Goal: Transaction & Acquisition: Purchase product/service

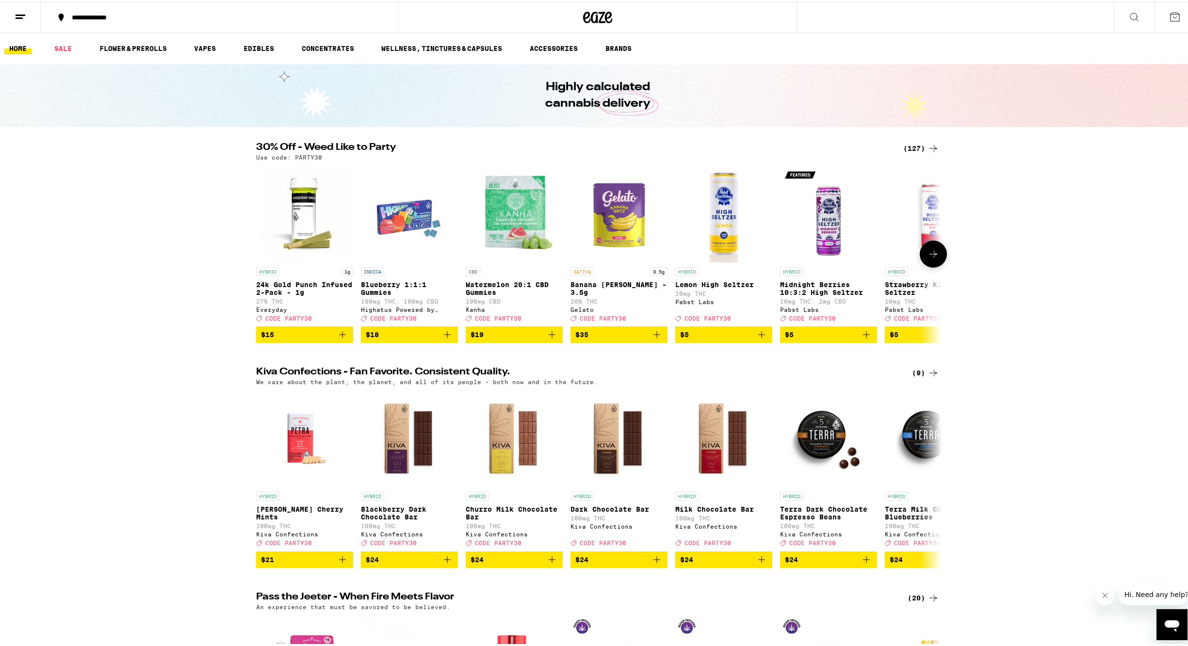
click at [933, 258] on icon at bounding box center [933, 252] width 12 height 12
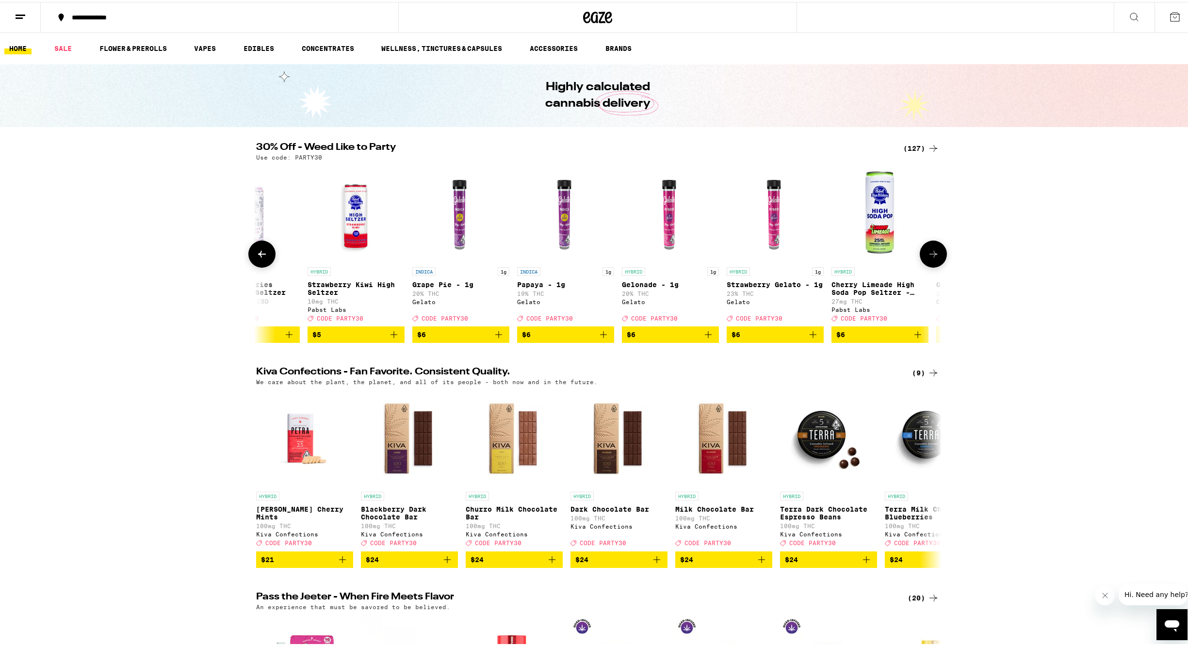
click at [933, 258] on icon at bounding box center [933, 252] width 12 height 12
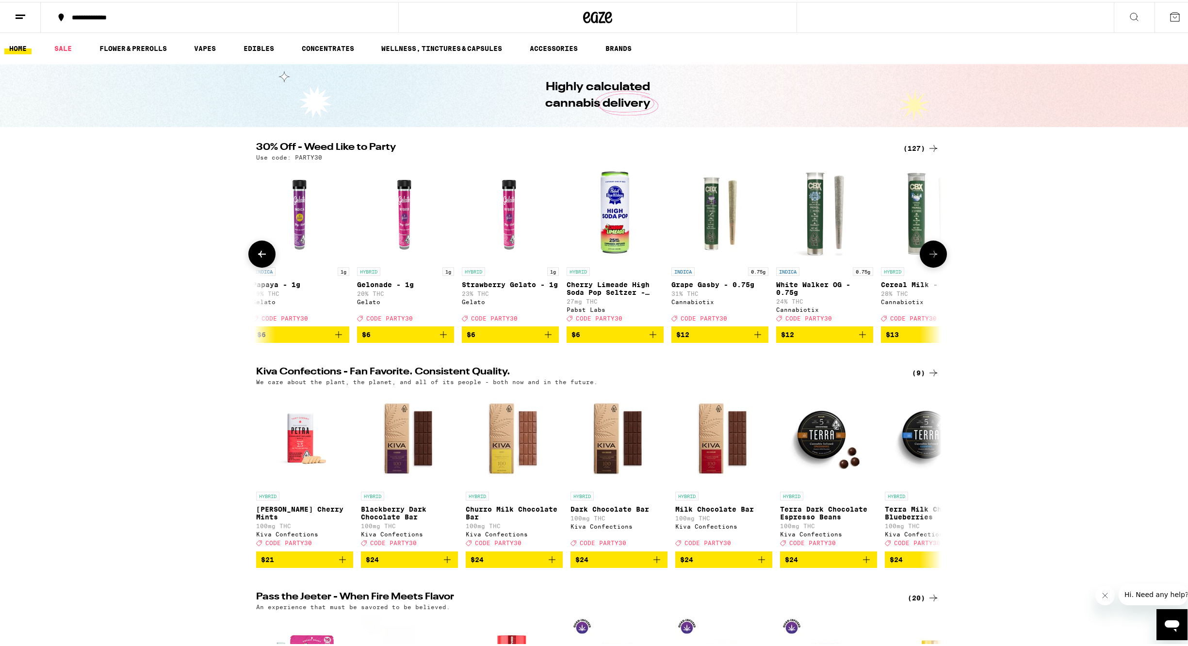
click at [933, 258] on icon at bounding box center [933, 252] width 12 height 12
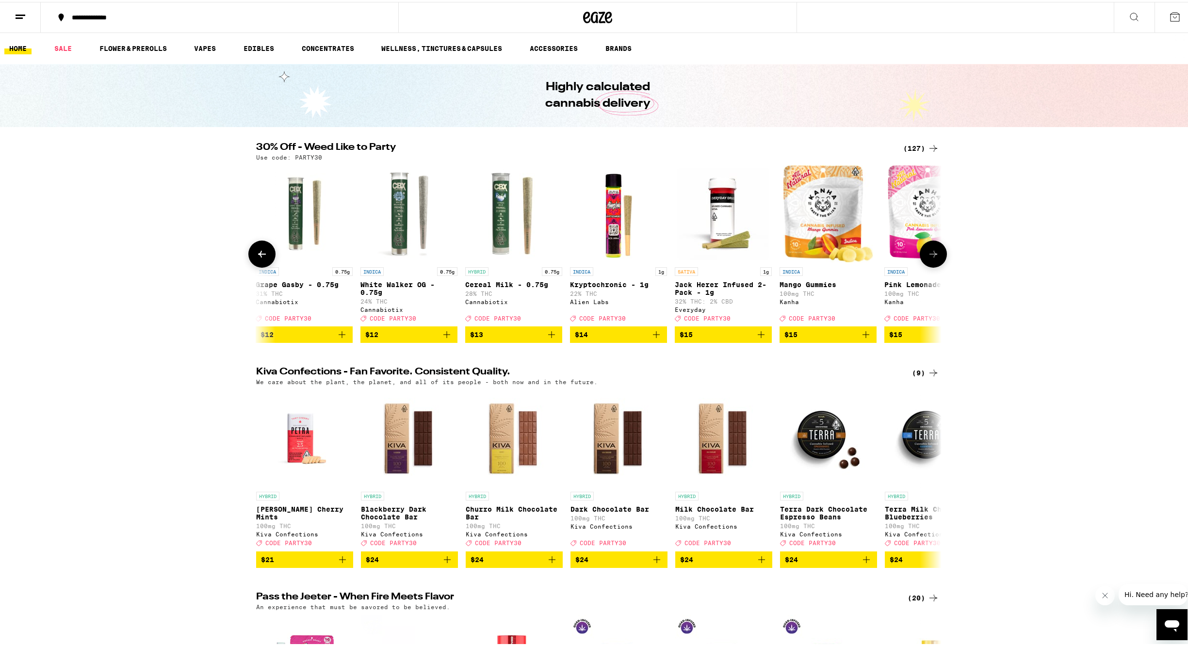
click at [933, 258] on icon at bounding box center [933, 252] width 12 height 12
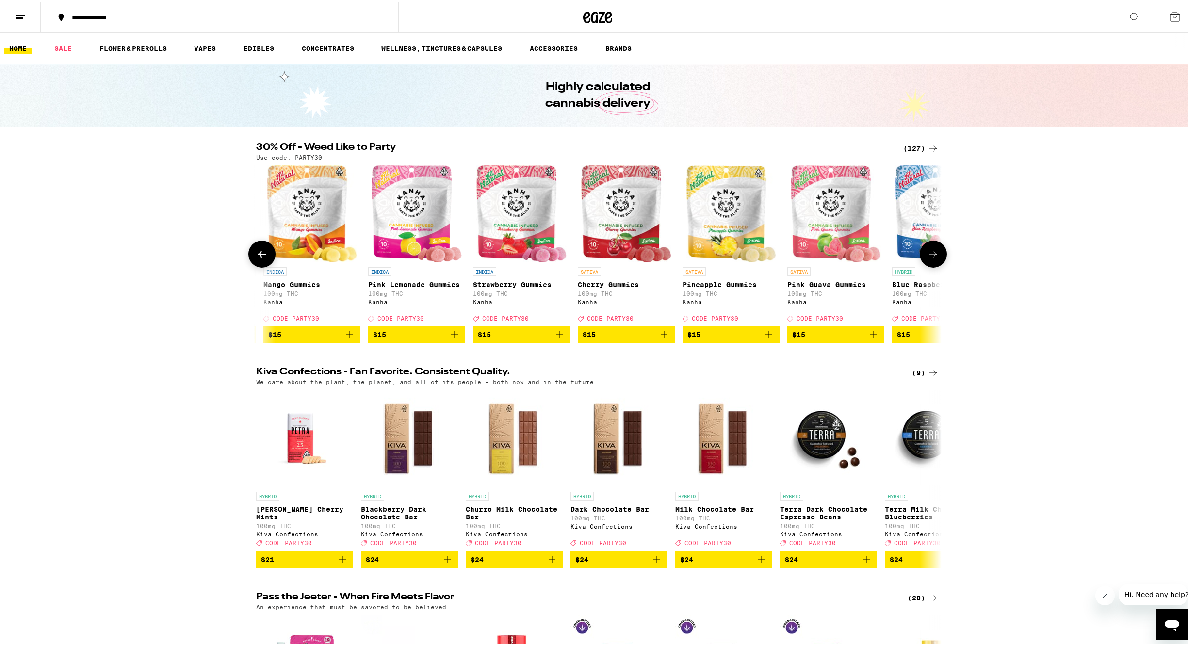
click at [933, 258] on icon at bounding box center [933, 252] width 12 height 12
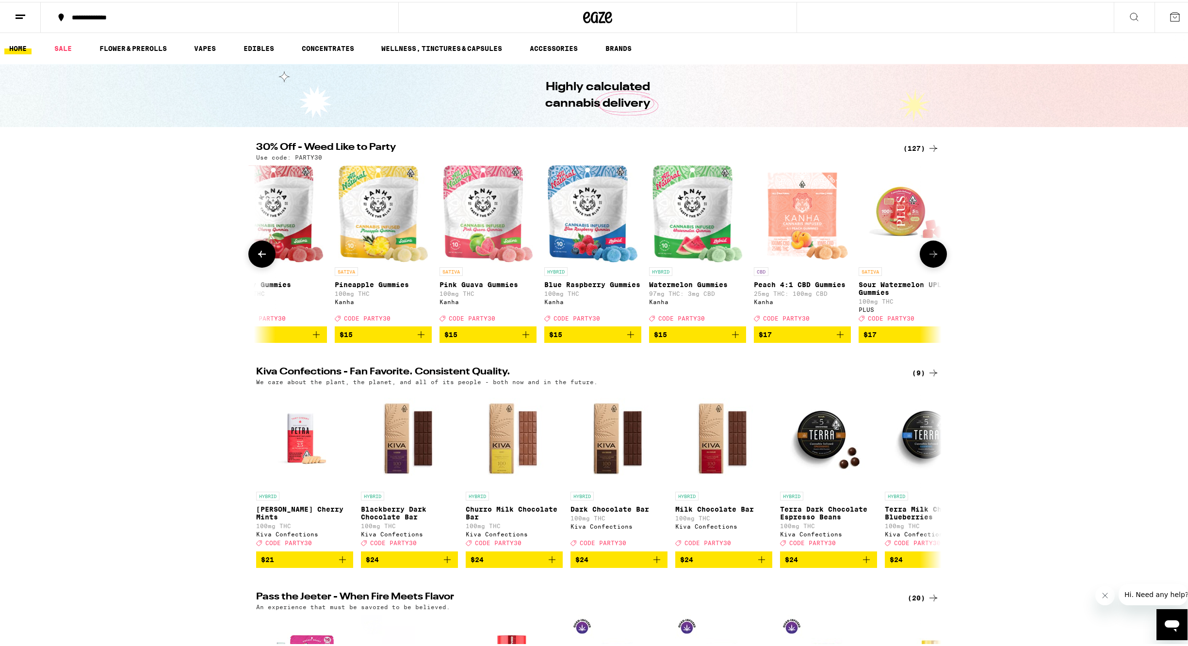
click at [933, 262] on button at bounding box center [932, 252] width 27 height 27
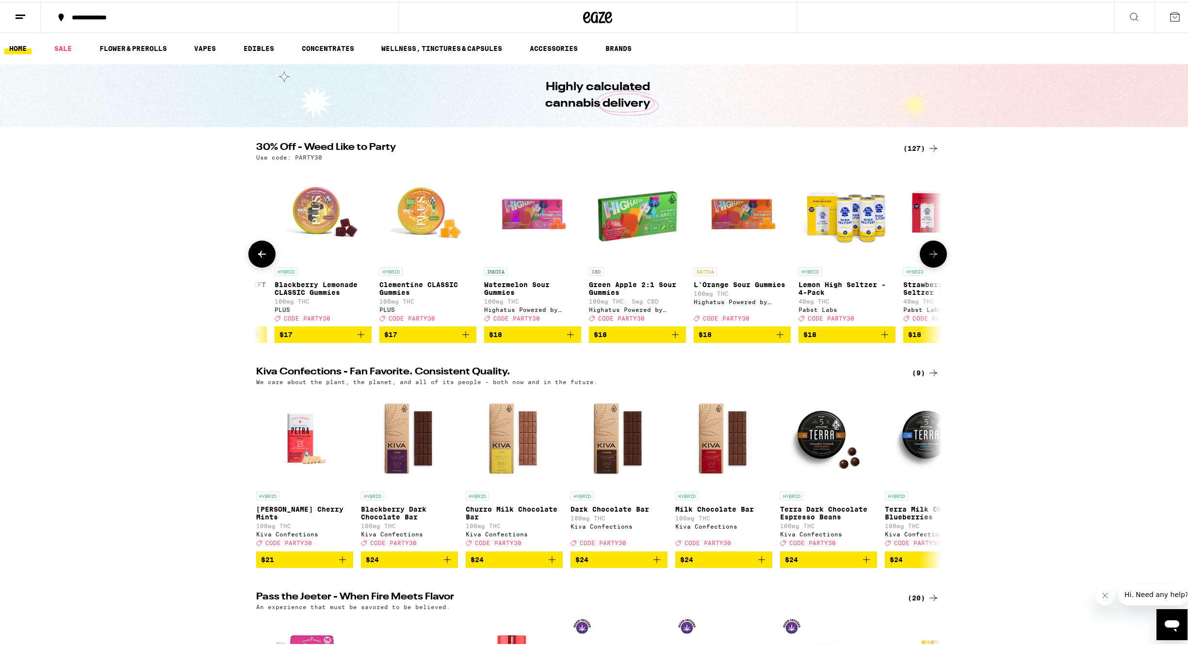
scroll to position [0, 2812]
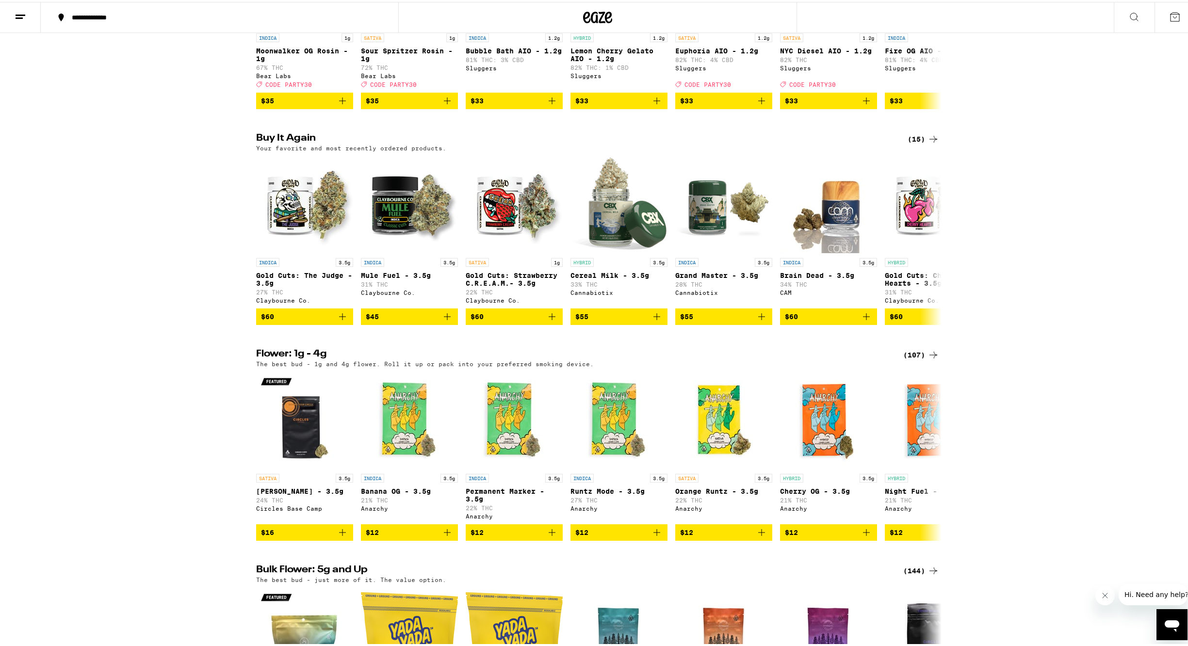
drag, startPoint x: 1189, startPoint y: 78, endPoint x: 1171, endPoint y: 194, distance: 117.2
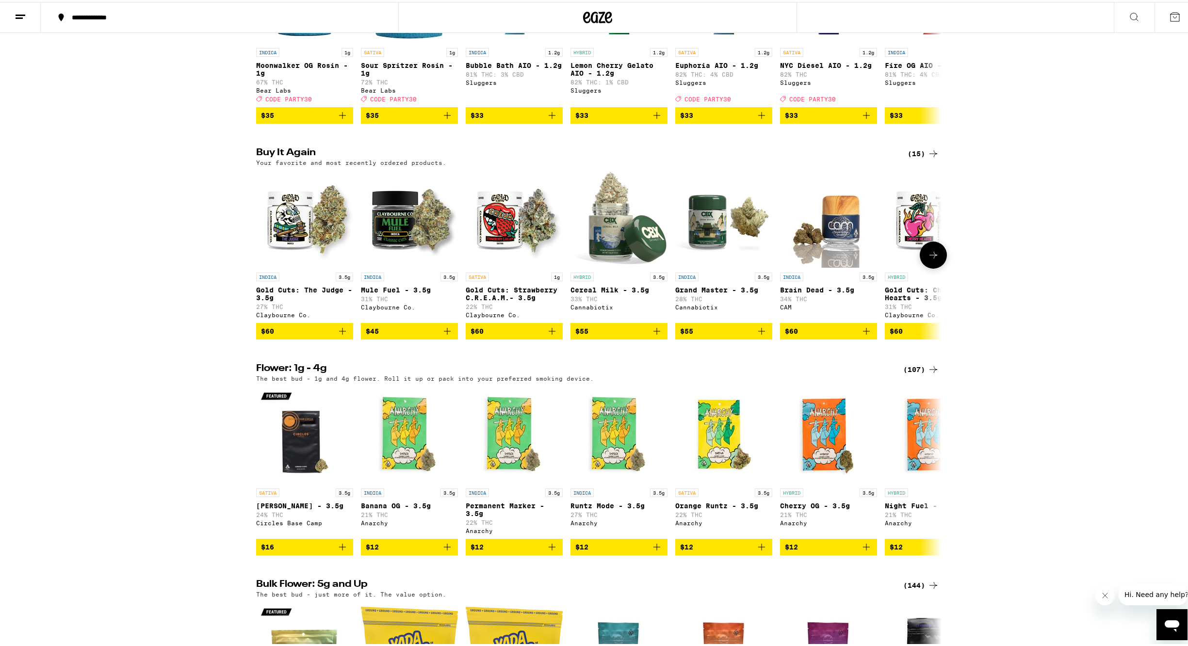
click at [929, 259] on icon at bounding box center [933, 253] width 12 height 12
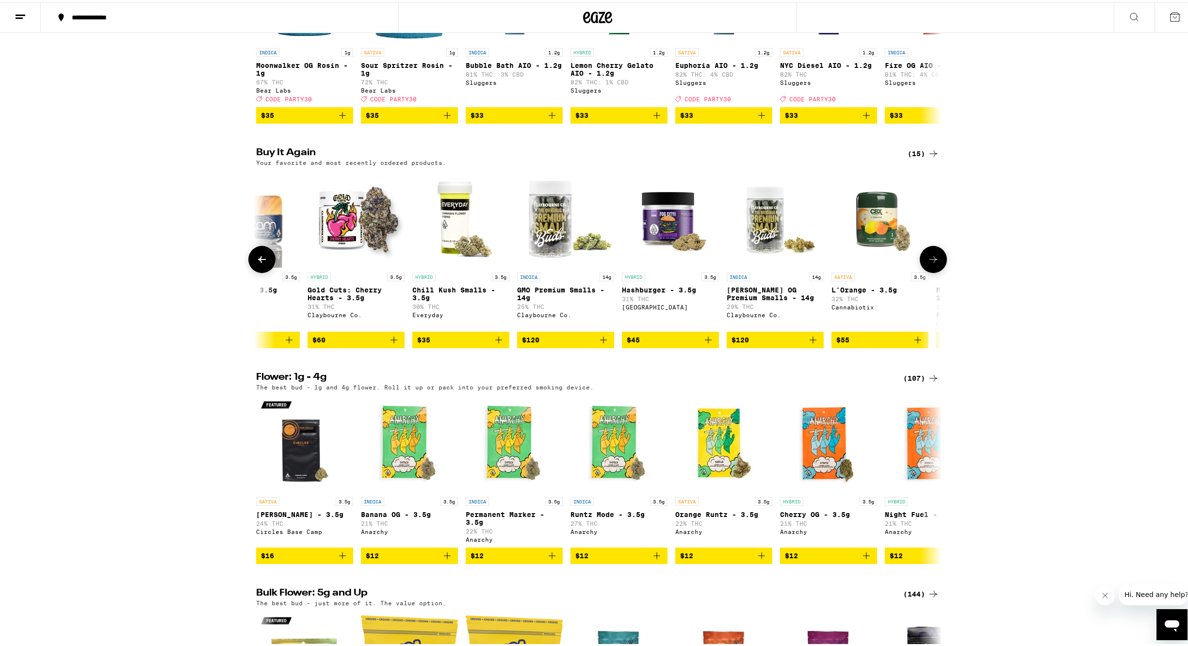
click at [929, 271] on button at bounding box center [932, 257] width 27 height 27
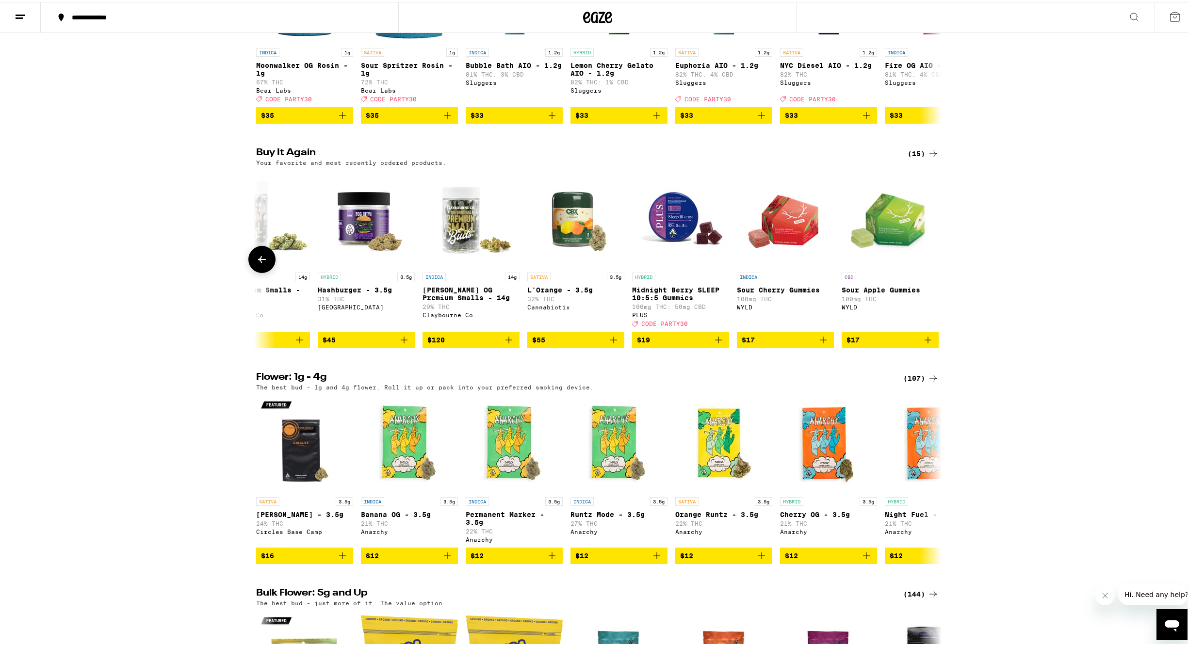
scroll to position [0, 888]
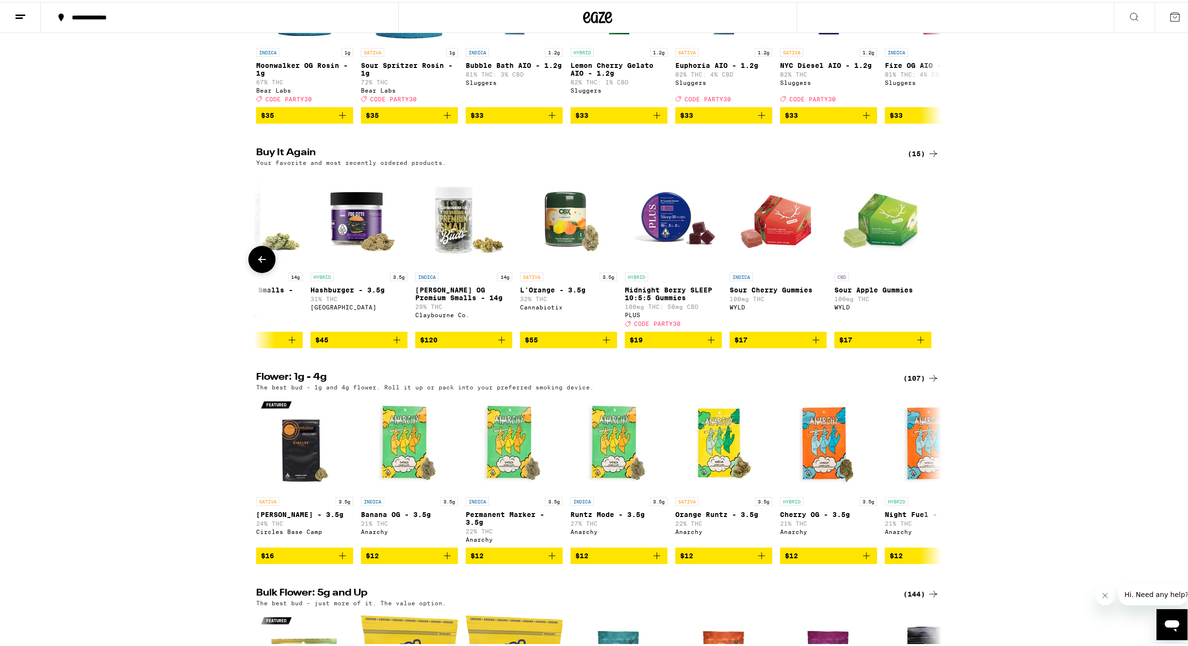
click at [931, 271] on div at bounding box center [932, 257] width 27 height 27
